Goal: Task Accomplishment & Management: Manage account settings

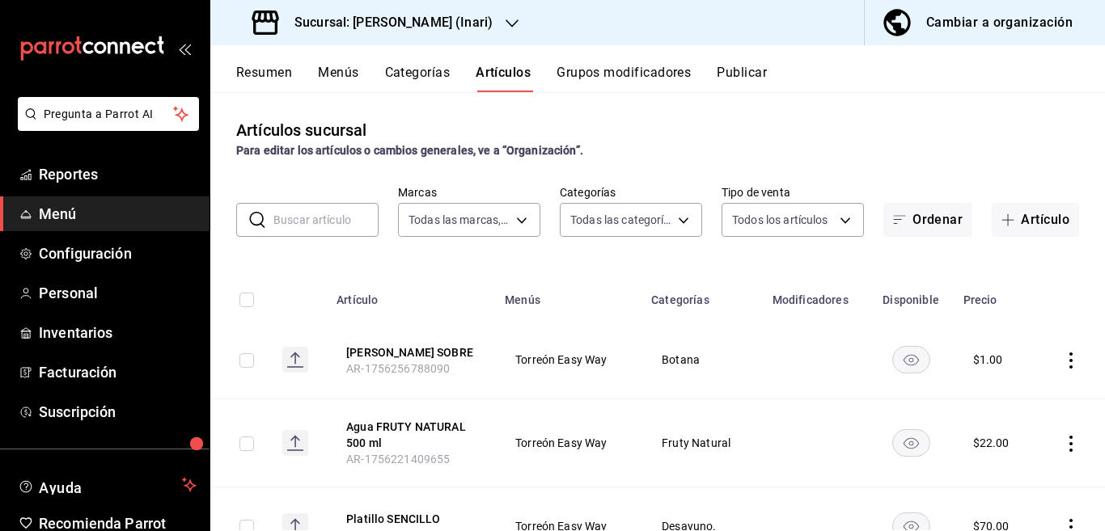
scroll to position [79, 0]
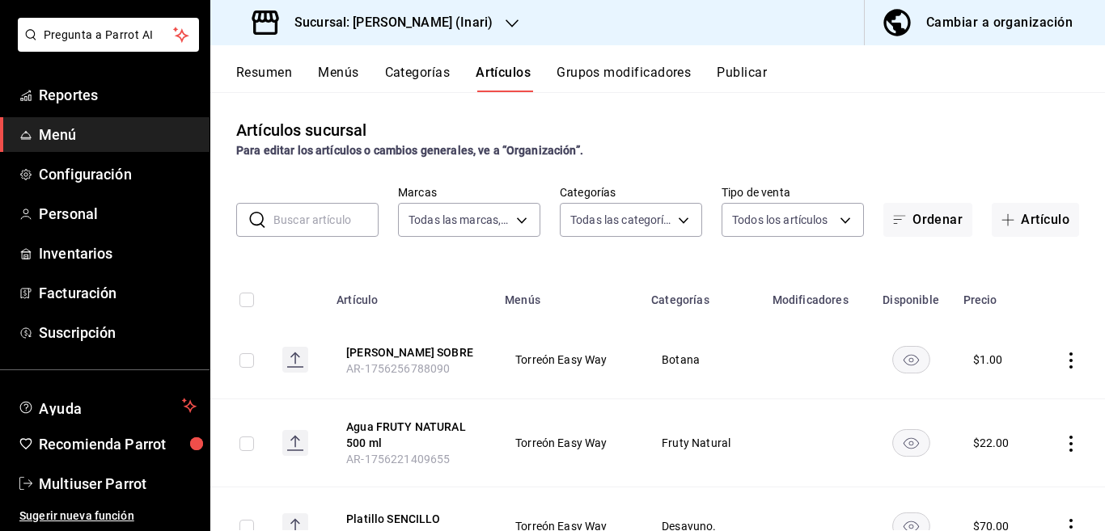
click at [340, 226] on input "text" at bounding box center [325, 220] width 105 height 32
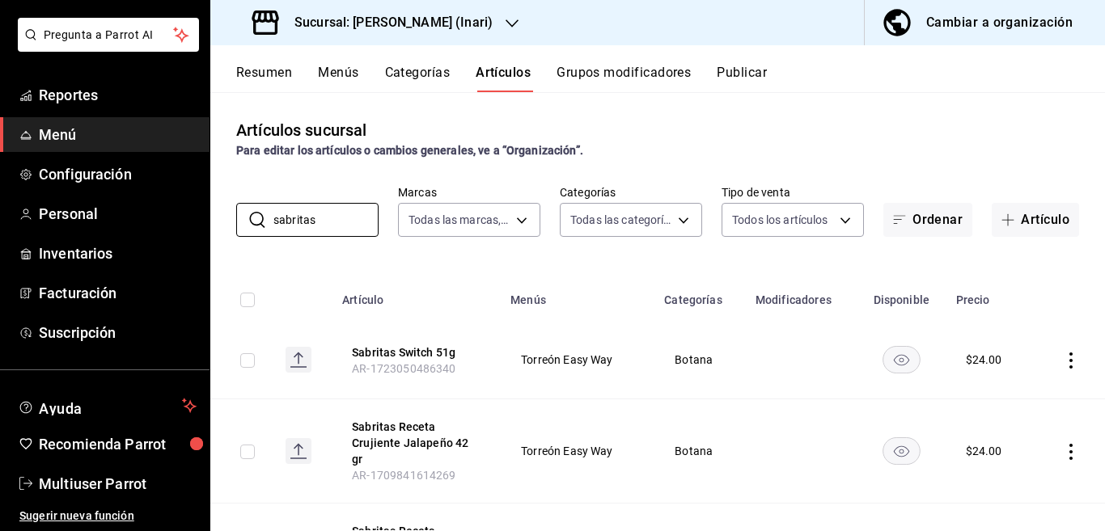
type input "sabritas"
click at [793, 272] on th "Modificadores" at bounding box center [801, 295] width 111 height 52
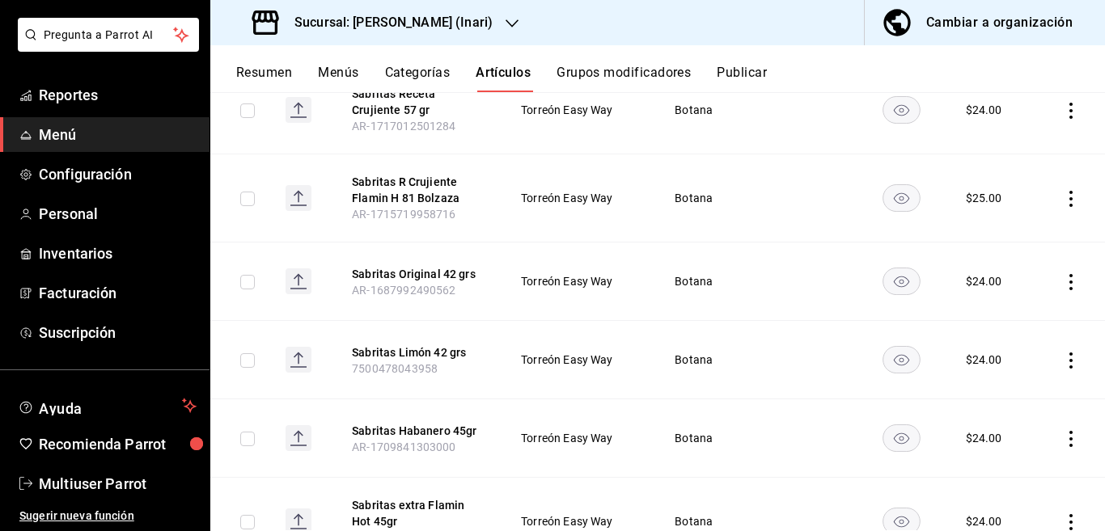
scroll to position [526, 0]
click at [1063, 274] on icon "actions" at bounding box center [1071, 282] width 16 height 16
click at [1001, 302] on span "Editar" at bounding box center [1009, 302] width 42 height 17
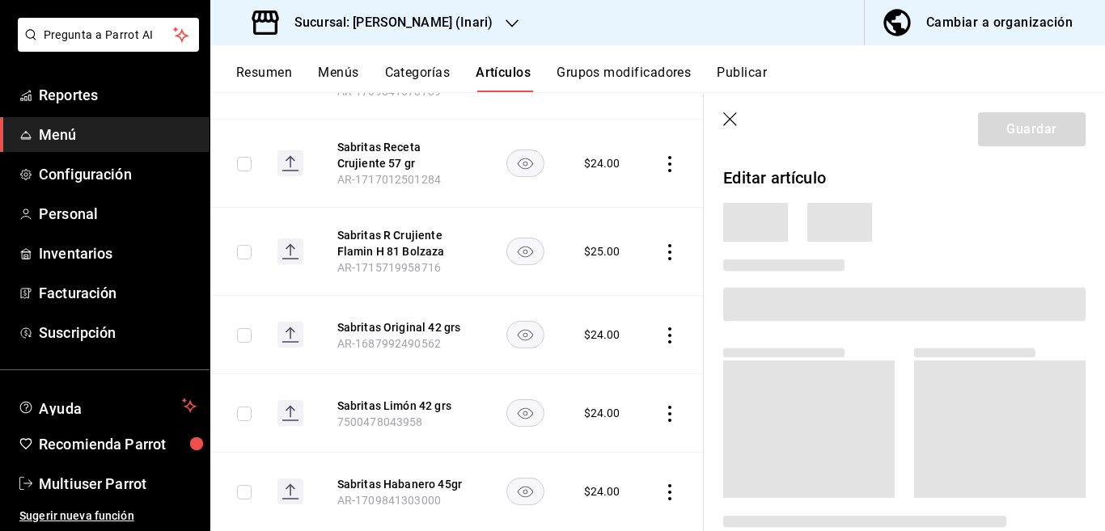
scroll to position [526, 0]
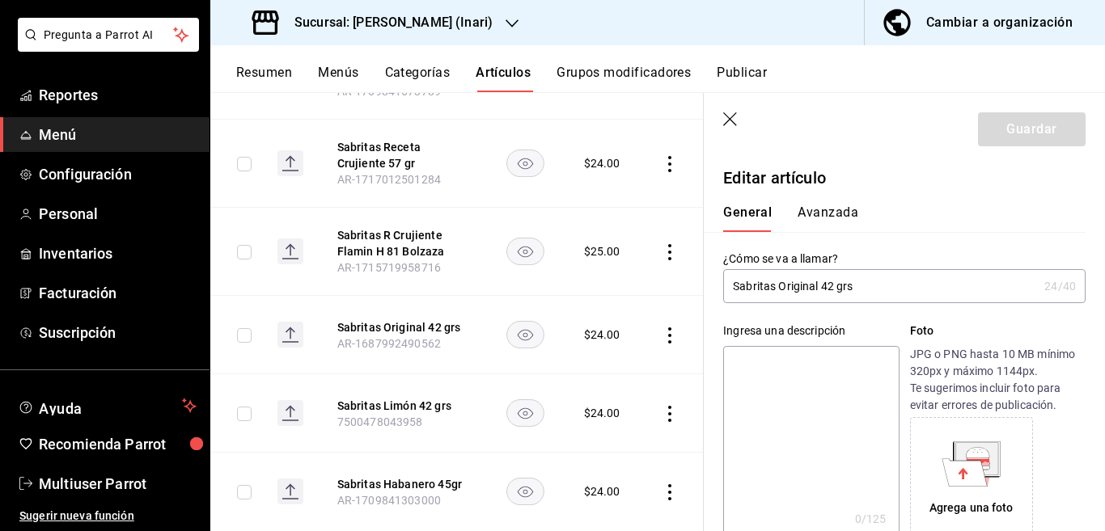
type input "$24.00"
drag, startPoint x: 852, startPoint y: 294, endPoint x: 864, endPoint y: 297, distance: 12.4
click at [860, 295] on input "Sabritas Original 42 grs" at bounding box center [880, 286] width 315 height 32
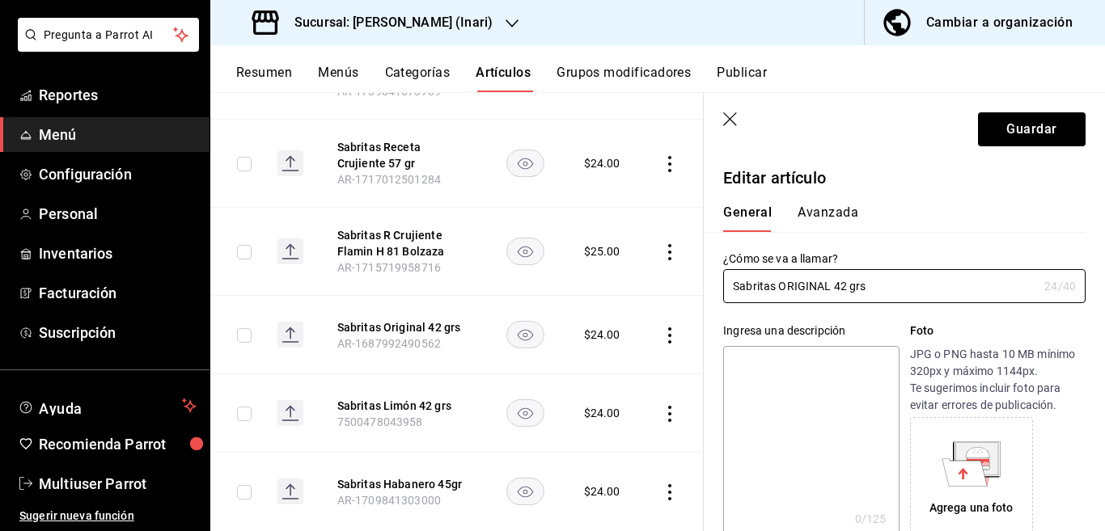
type input "Sabritas ORIGINAL 42 grs"
click at [835, 368] on textarea at bounding box center [811, 443] width 176 height 194
paste textarea "Sabritas ORIGINAL 42 grs"
type textarea "Sabritas ORIGINAL 42 grs"
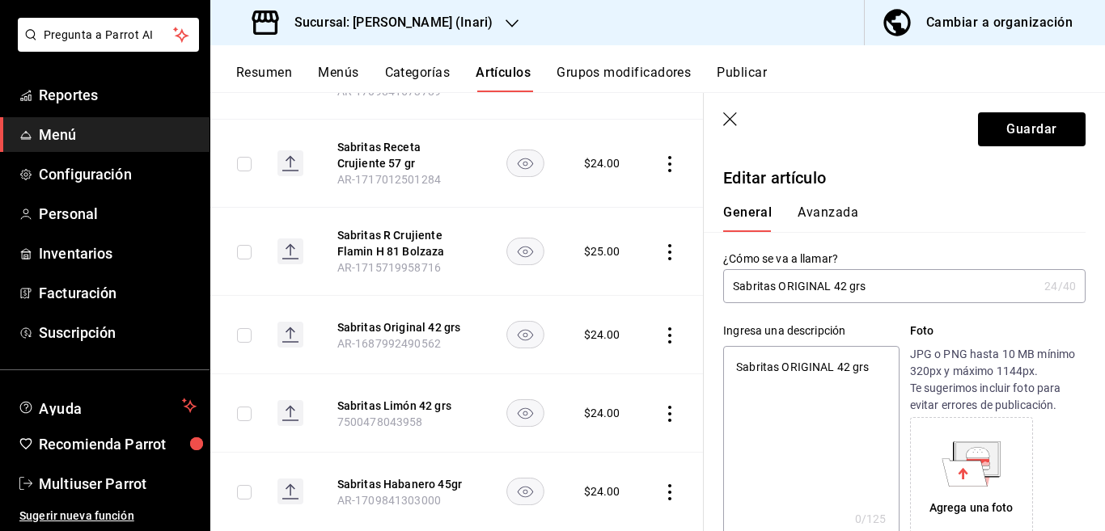
type textarea "x"
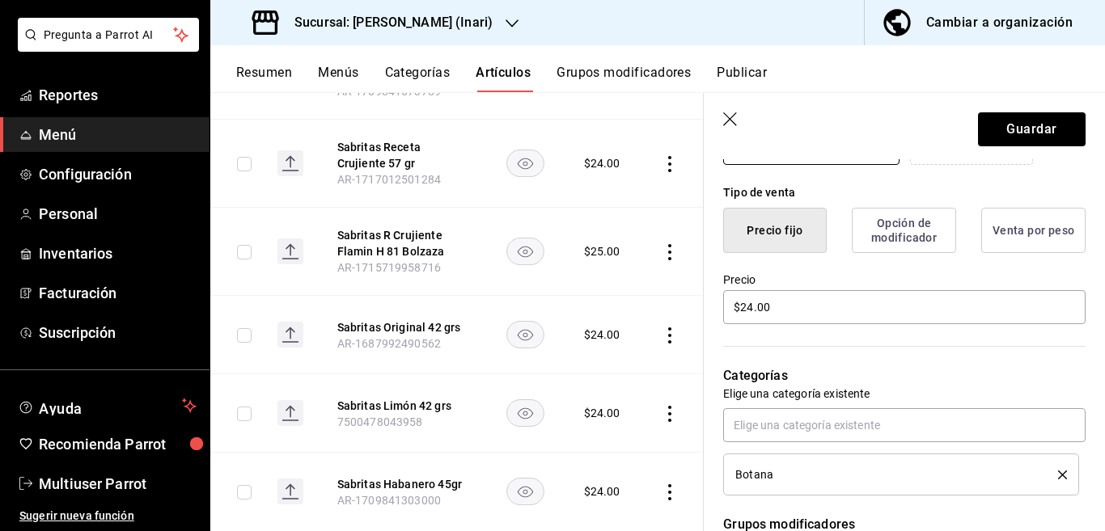
scroll to position [394, 0]
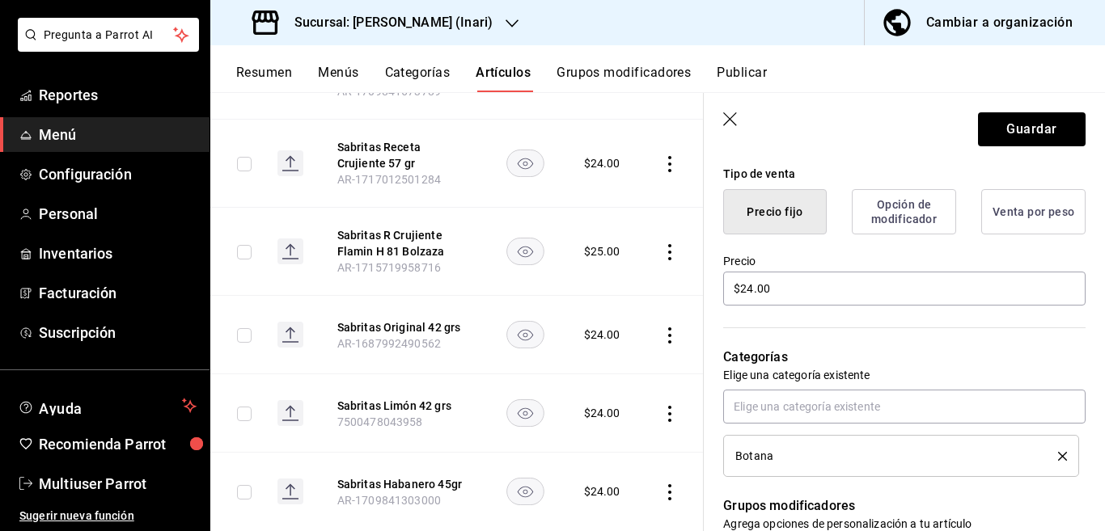
type textarea "Sabritas ORIGINAL 42 grs"
click at [1058, 456] on icon "delete" at bounding box center [1062, 456] width 9 height 9
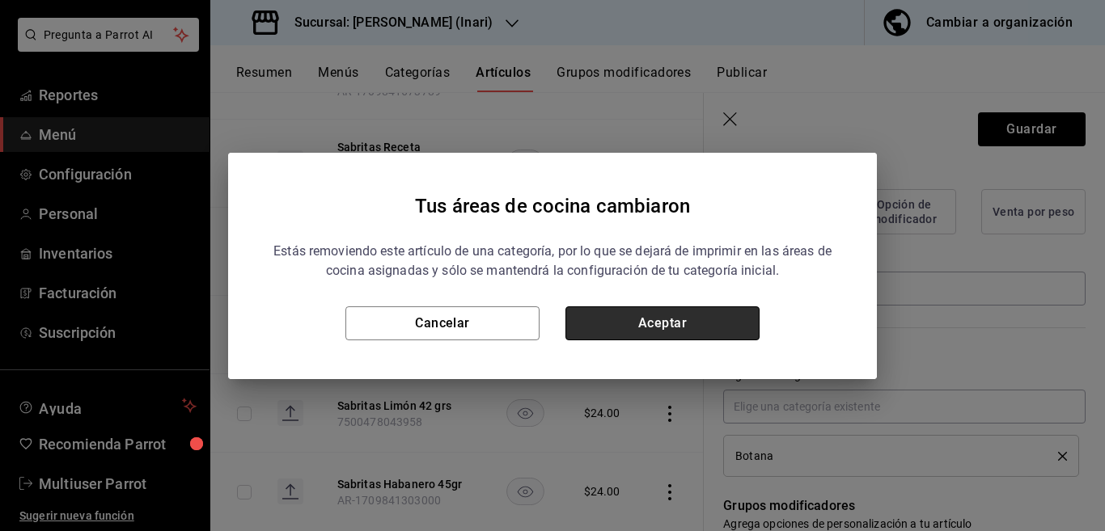
click at [700, 327] on button "Aceptar" at bounding box center [662, 324] width 194 height 34
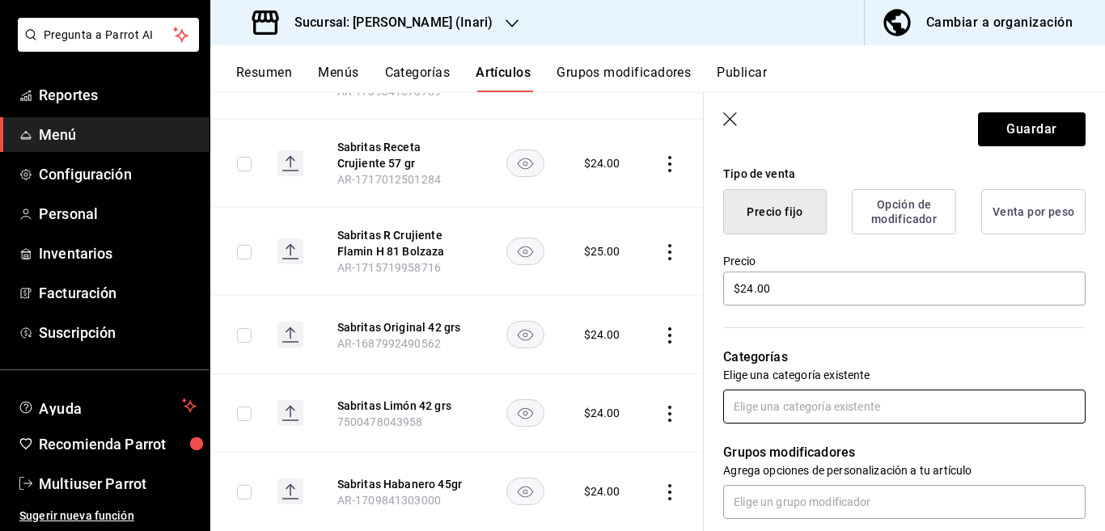
click at [767, 411] on input "text" at bounding box center [904, 407] width 362 height 34
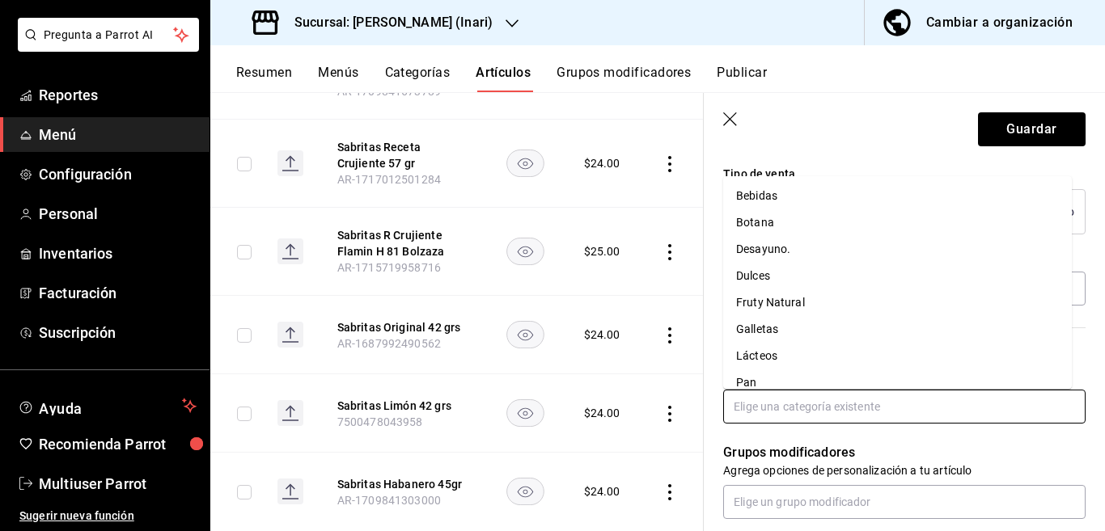
scroll to position [0, 0]
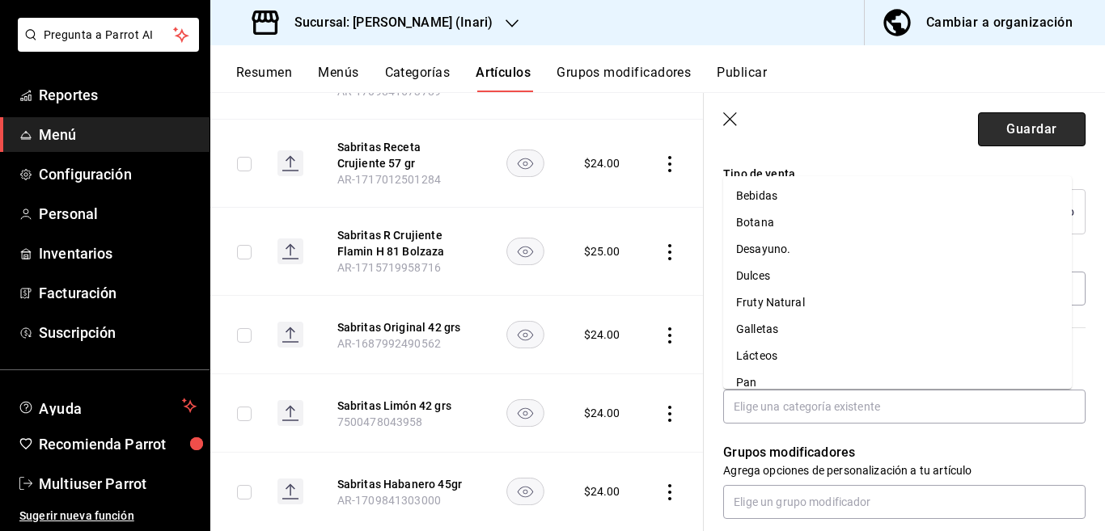
click at [1009, 131] on button "Guardar" at bounding box center [1032, 129] width 108 height 34
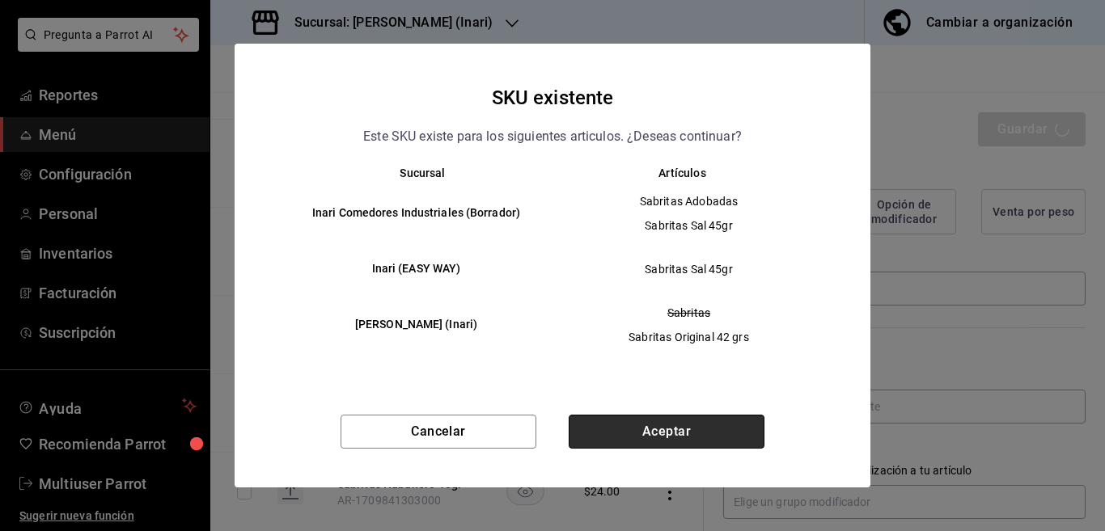
click at [662, 437] on button "Aceptar" at bounding box center [667, 432] width 196 height 34
type textarea "x"
type input "AR-1756259274094"
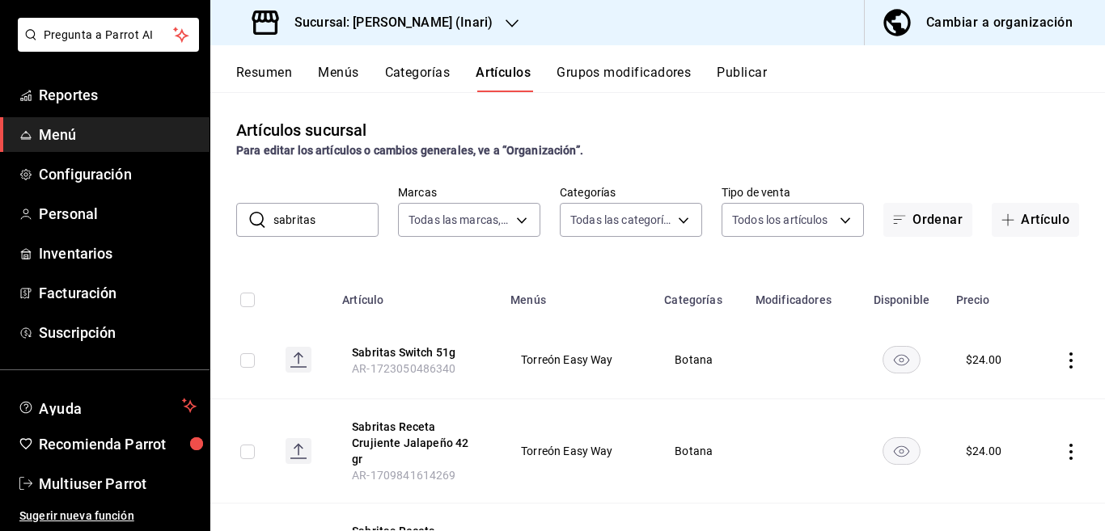
click at [425, 66] on button "Categorías" at bounding box center [418, 78] width 66 height 27
